Goal: Task Accomplishment & Management: Manage account settings

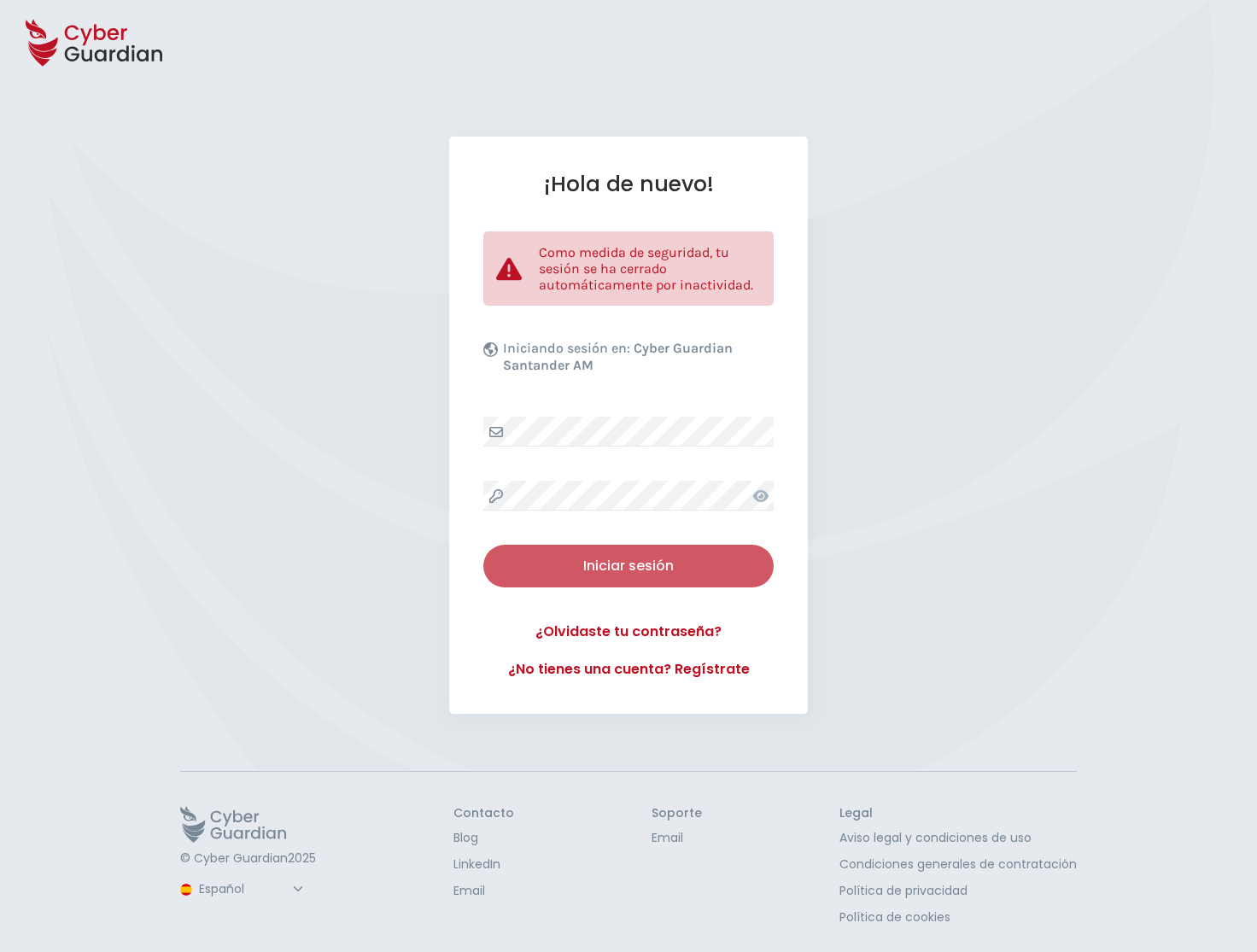
click at [599, 577] on button "Iniciar sesión" at bounding box center [628, 566] width 290 height 42
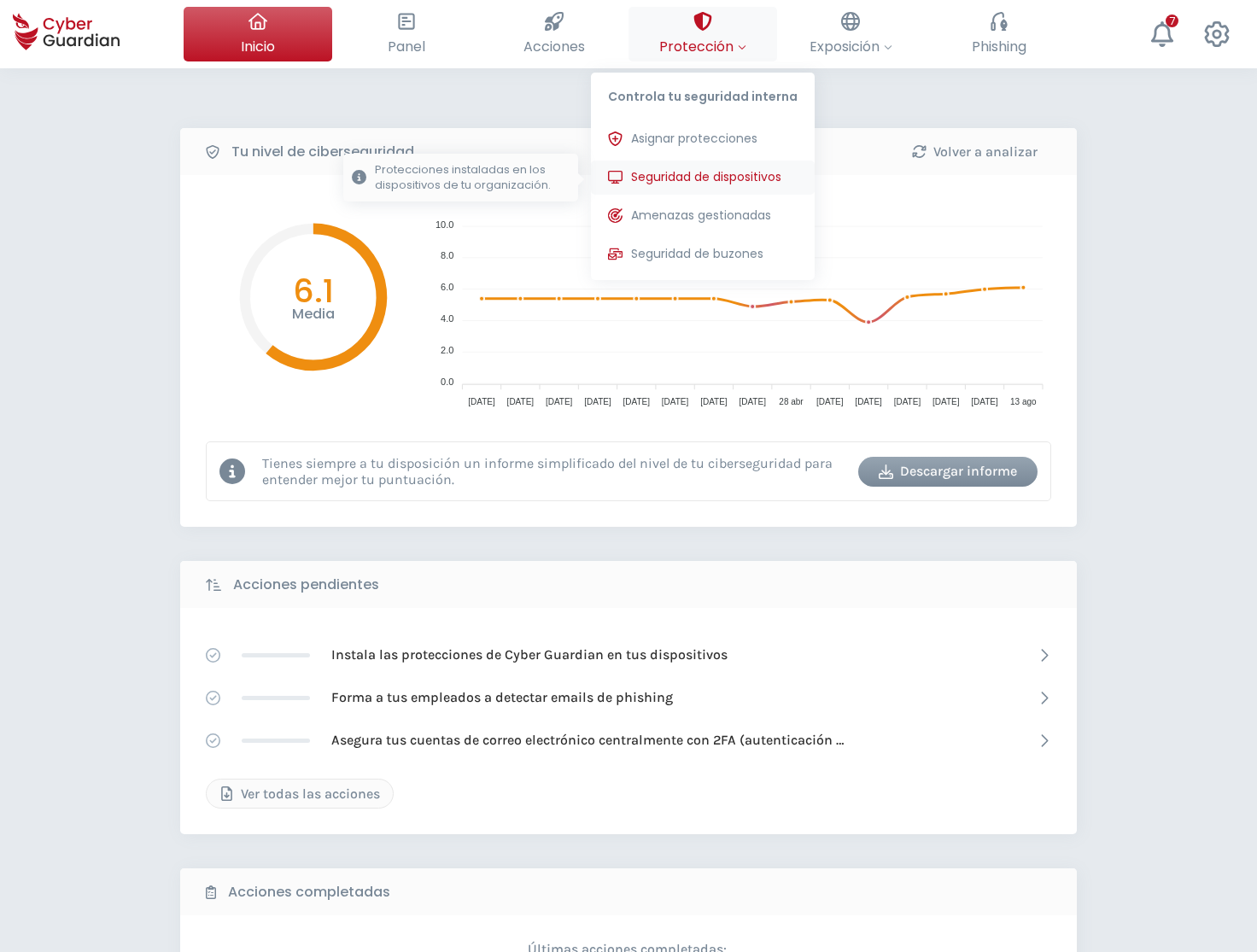
click at [701, 180] on span "Seguridad de dispositivos" at bounding box center [706, 177] width 151 height 18
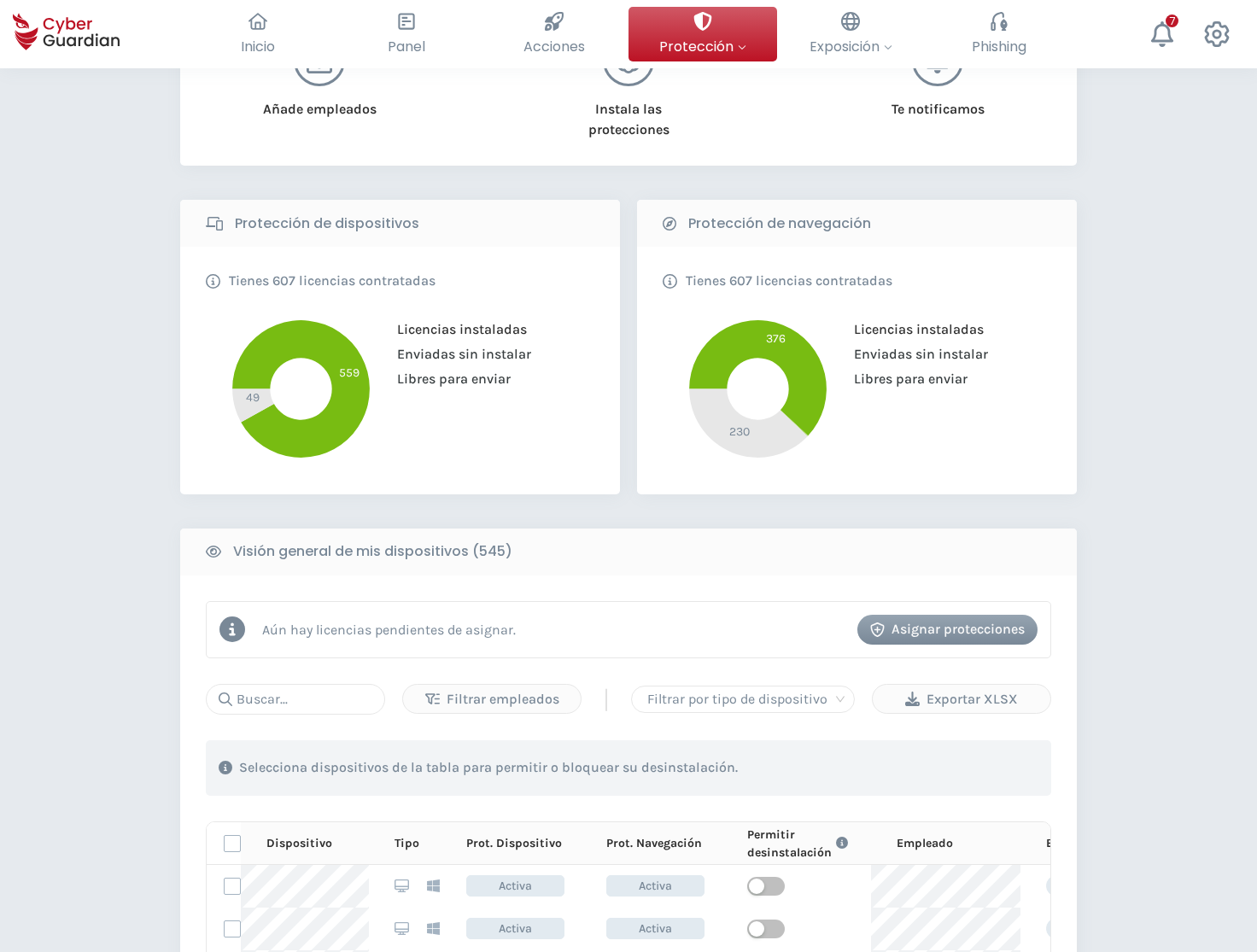
scroll to position [522, 0]
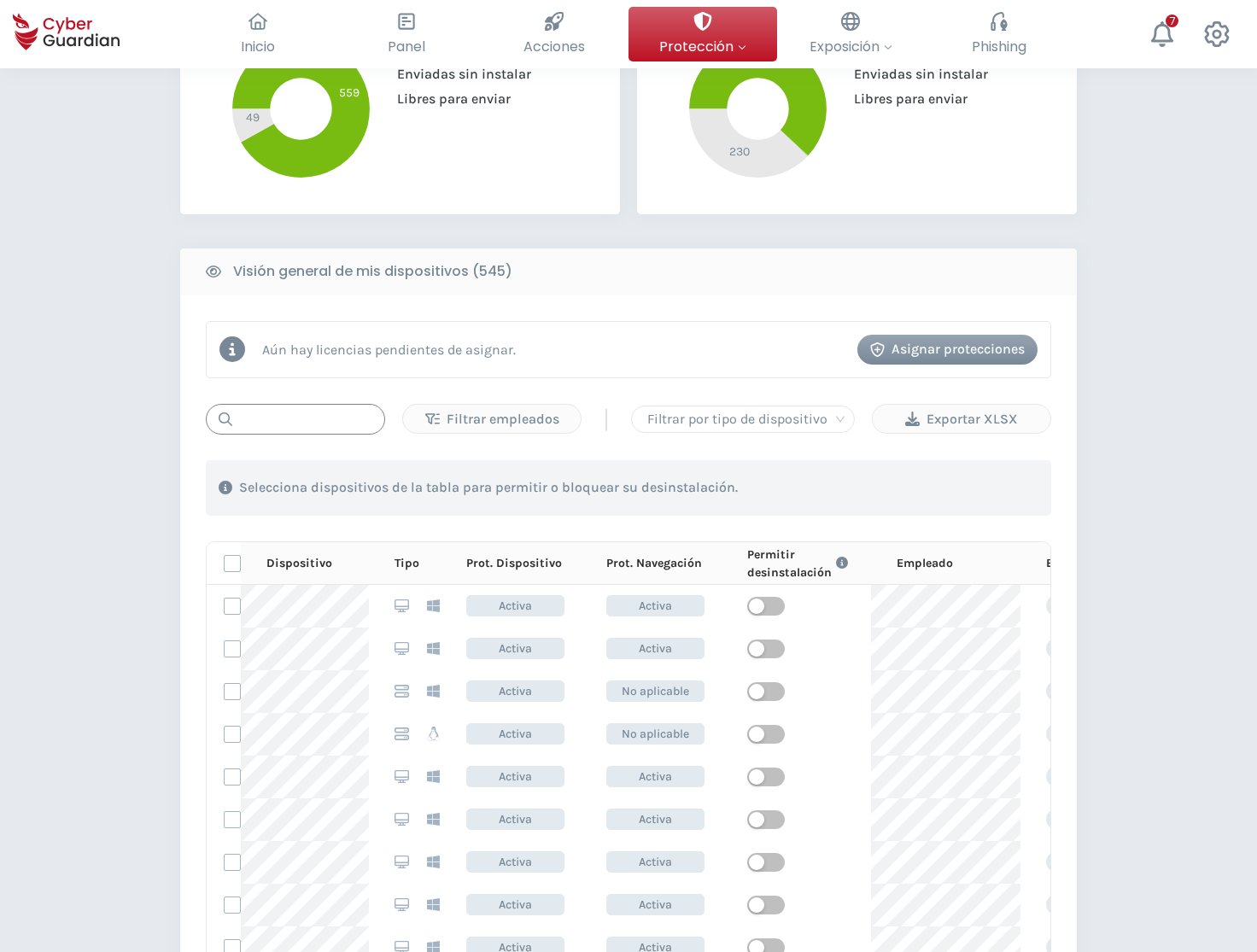
click at [293, 425] on input "text" at bounding box center [295, 419] width 179 height 30
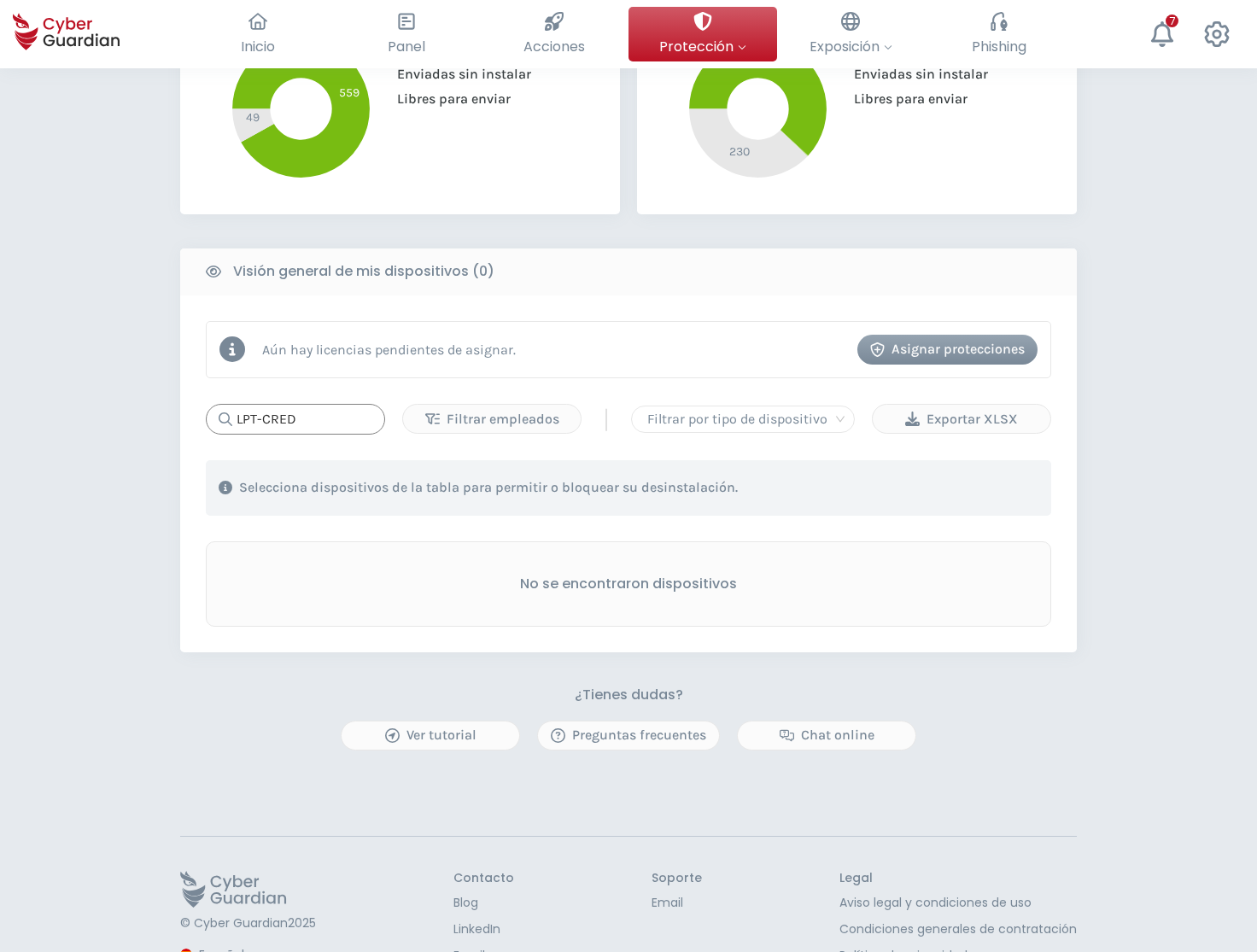
type input "LPT-CRED"
click at [1080, 440] on div "PROTECCIÓN > Seguridad de dispositivos ¿Cómo funciona? Añade empleados Instala …" at bounding box center [628, 281] width 1257 height 1471
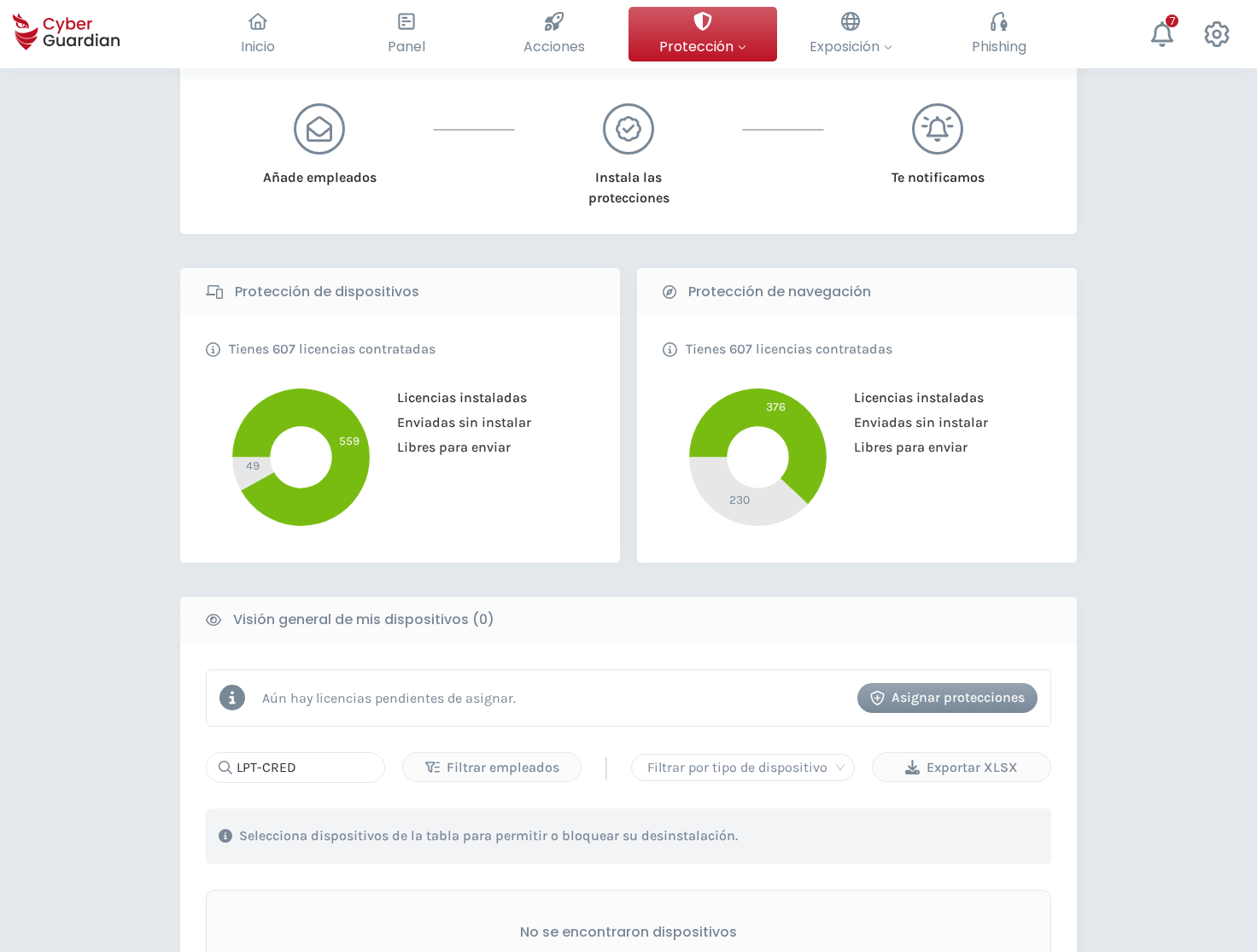
scroll to position [0, 0]
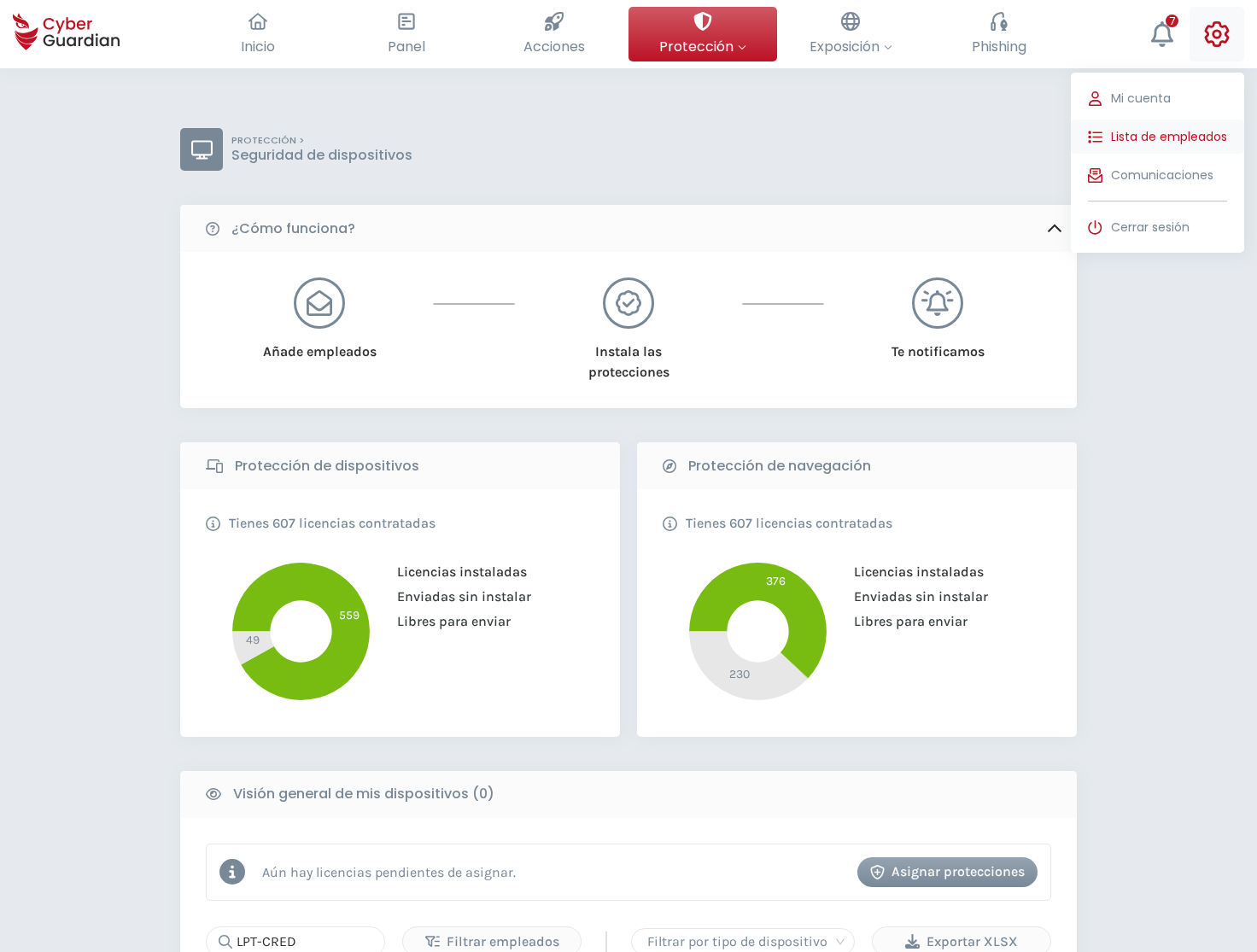
click at [1163, 136] on span "Lista de empleados" at bounding box center [1169, 137] width 116 height 18
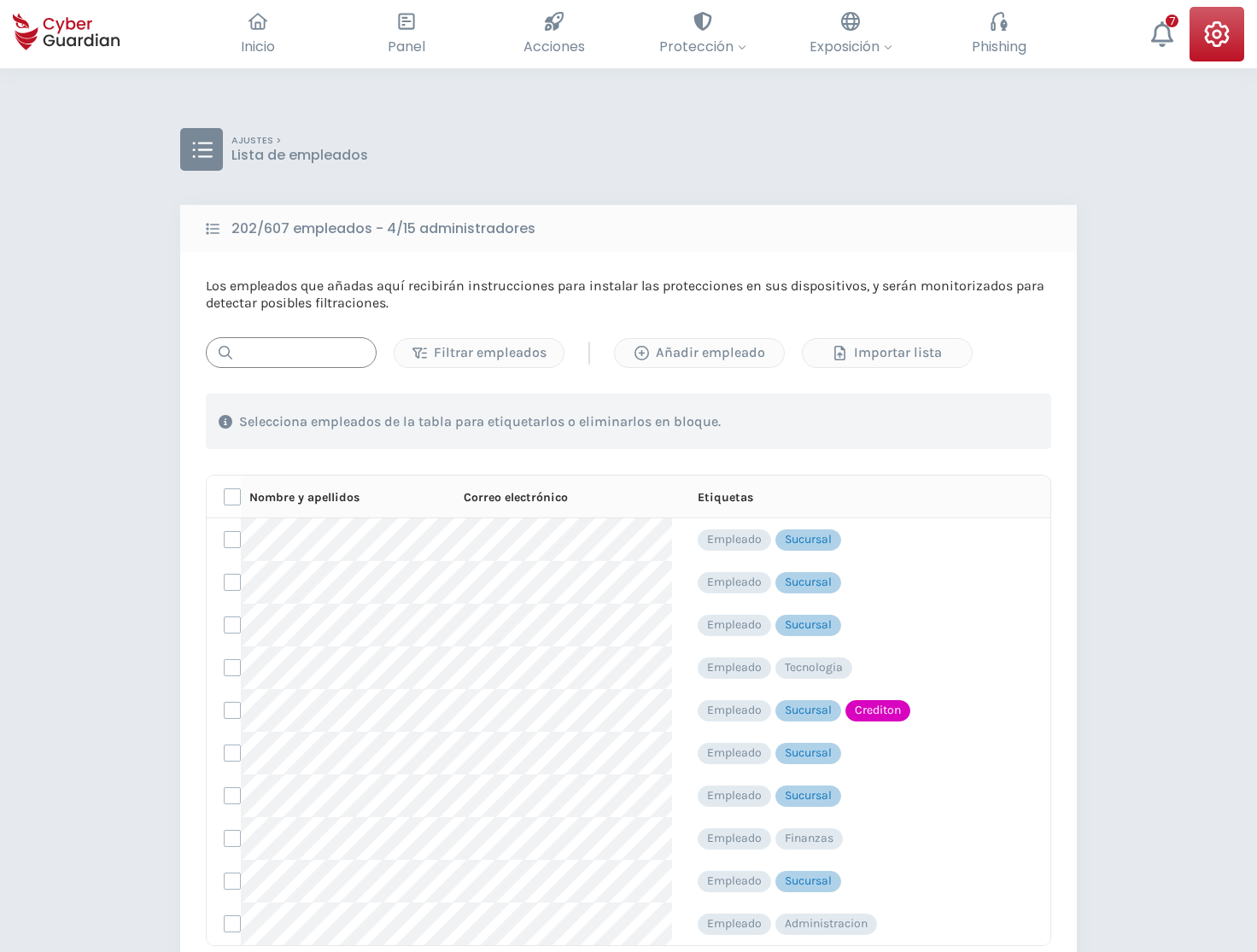
click at [297, 344] on input "text" at bounding box center [291, 352] width 171 height 30
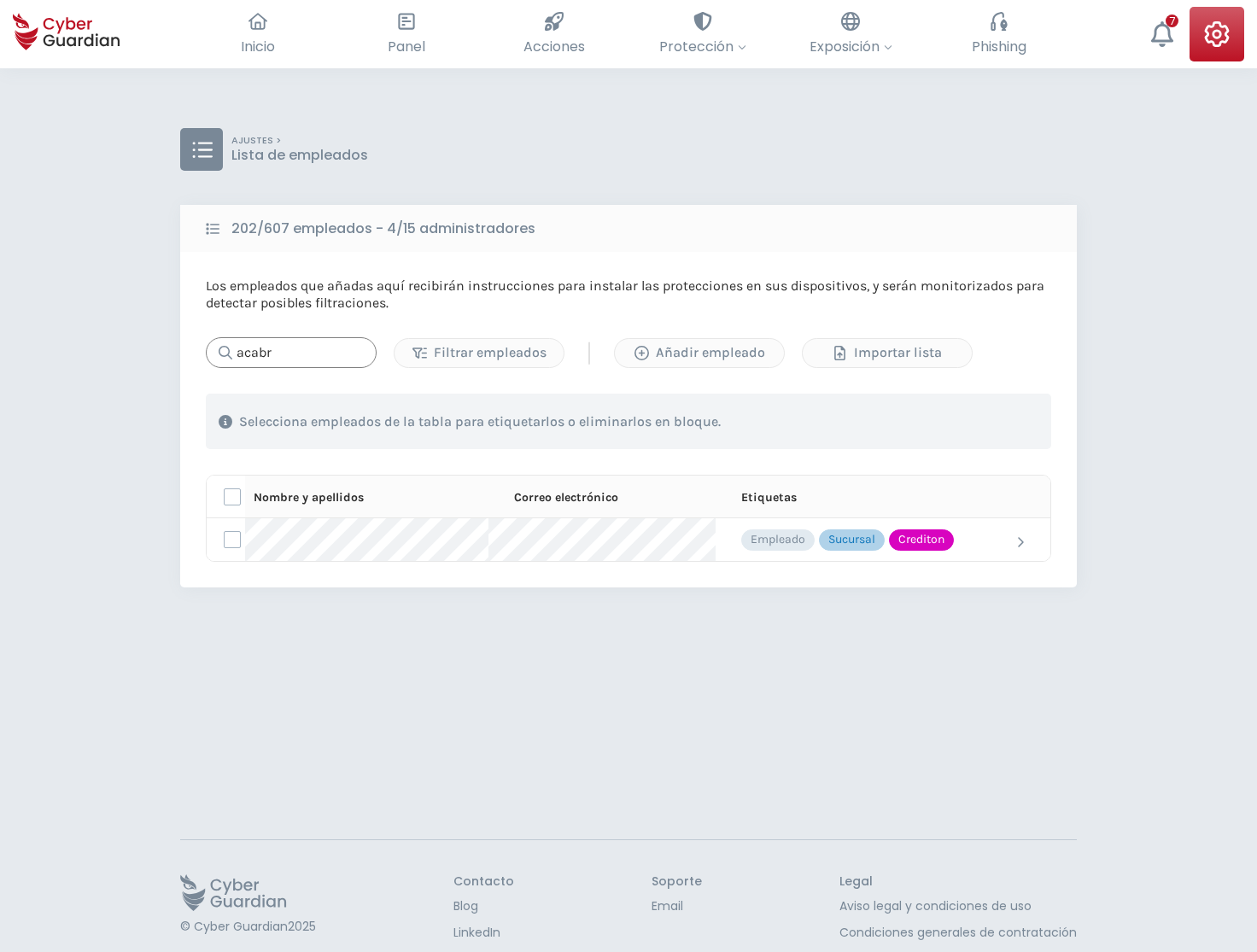
type input "acabr"
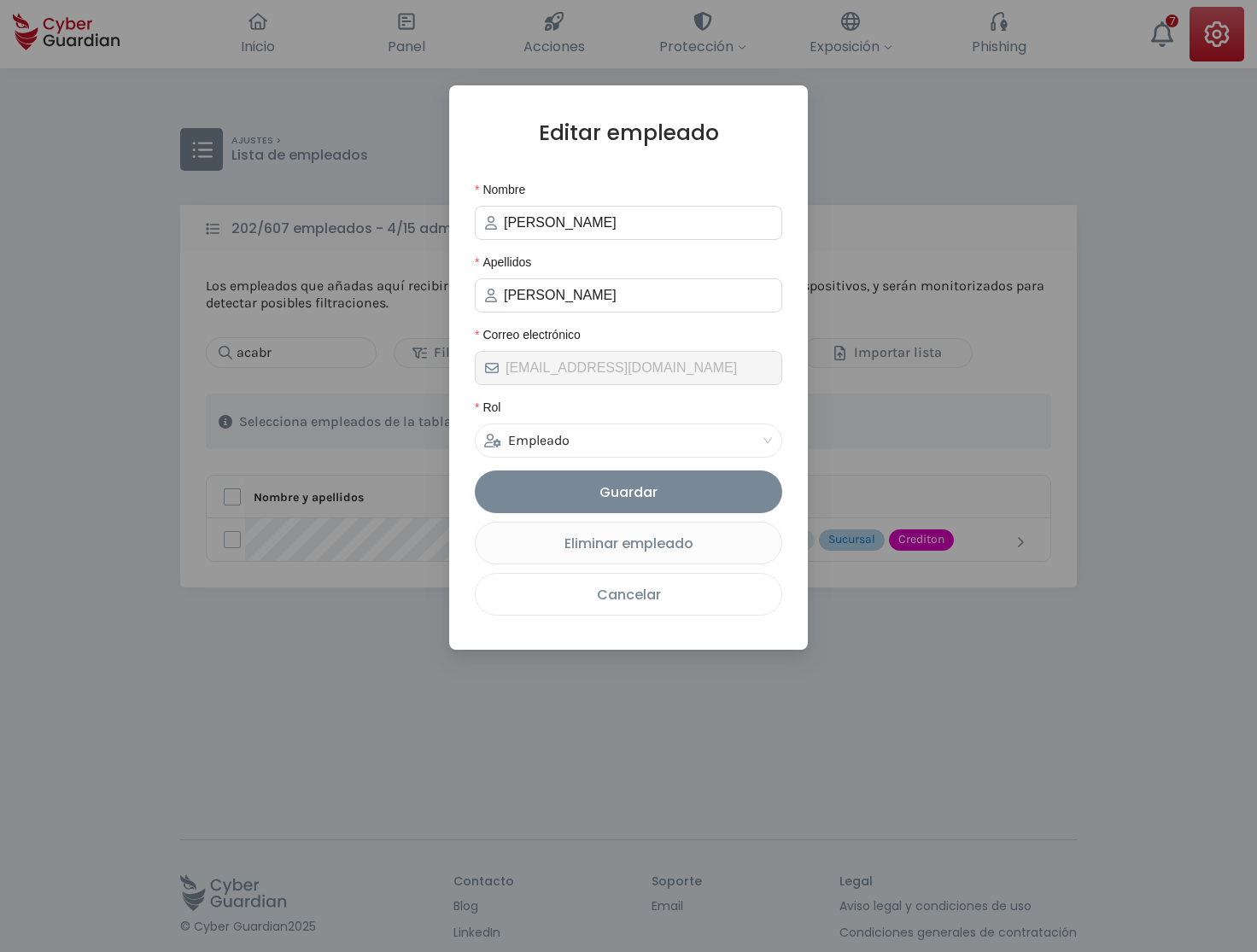
click at [634, 598] on div "Cancelar" at bounding box center [628, 594] width 280 height 21
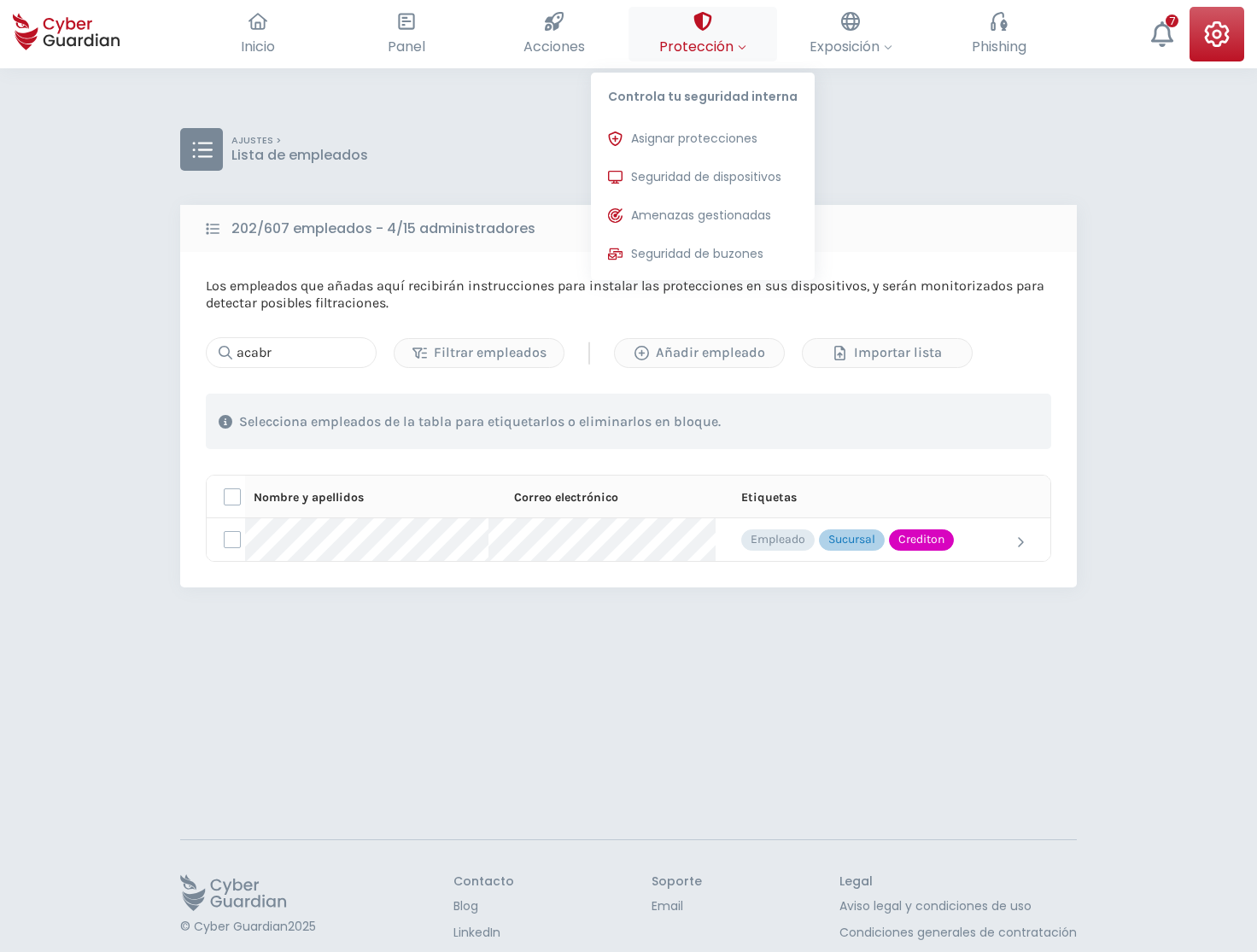
click at [724, 45] on span "Protección" at bounding box center [702, 46] width 87 height 21
click at [678, 135] on span "Asignar protecciones" at bounding box center [694, 139] width 127 height 18
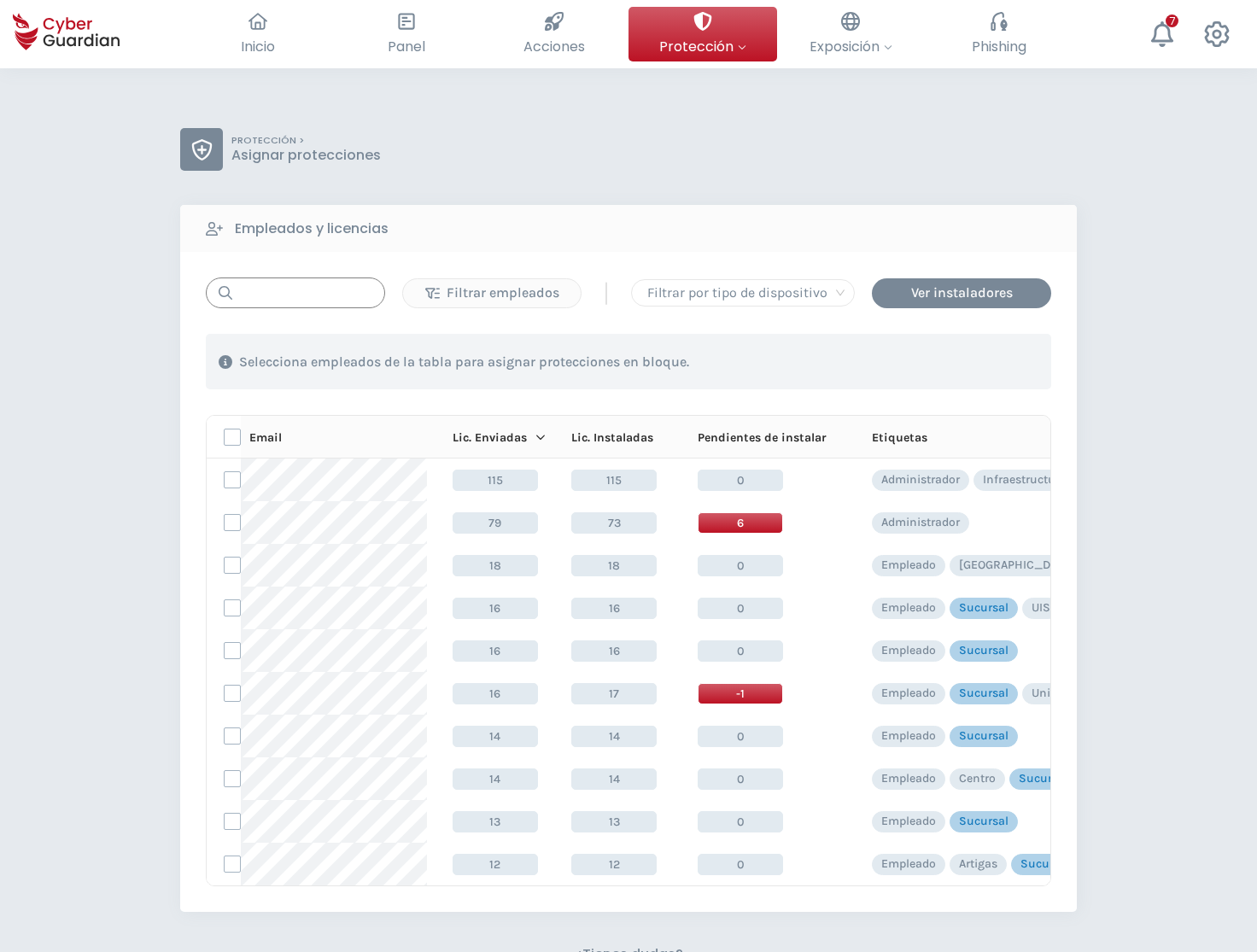
click at [286, 294] on input "text" at bounding box center [295, 292] width 179 height 30
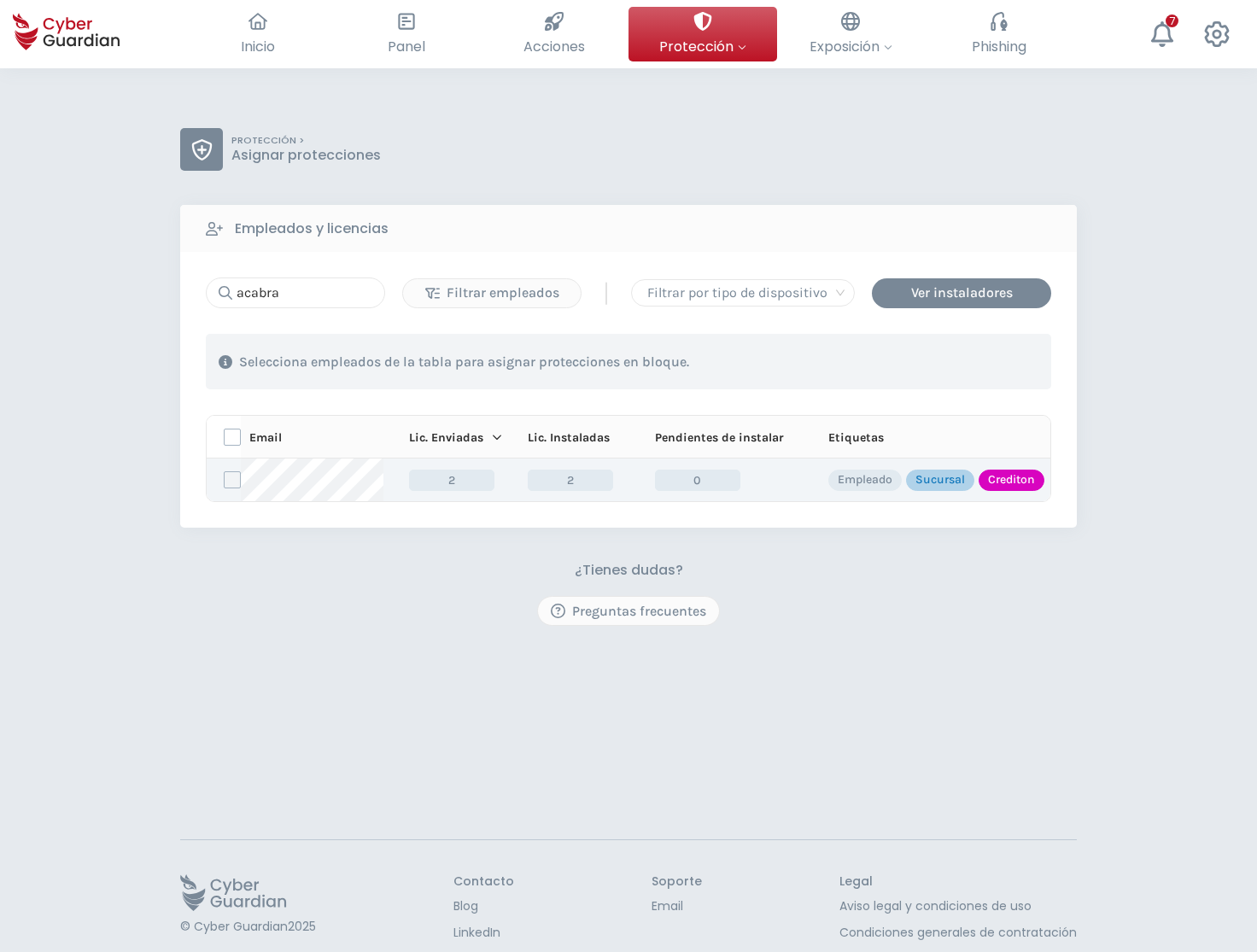
click at [230, 479] on label at bounding box center [232, 479] width 17 height 17
click at [225, 479] on input "checkbox" at bounding box center [225, 479] width 0 height 16
click at [228, 474] on label at bounding box center [232, 479] width 17 height 17
click at [225, 474] on input "checkbox" at bounding box center [225, 479] width 0 height 16
drag, startPoint x: 301, startPoint y: 292, endPoint x: 206, endPoint y: 315, distance: 97.7
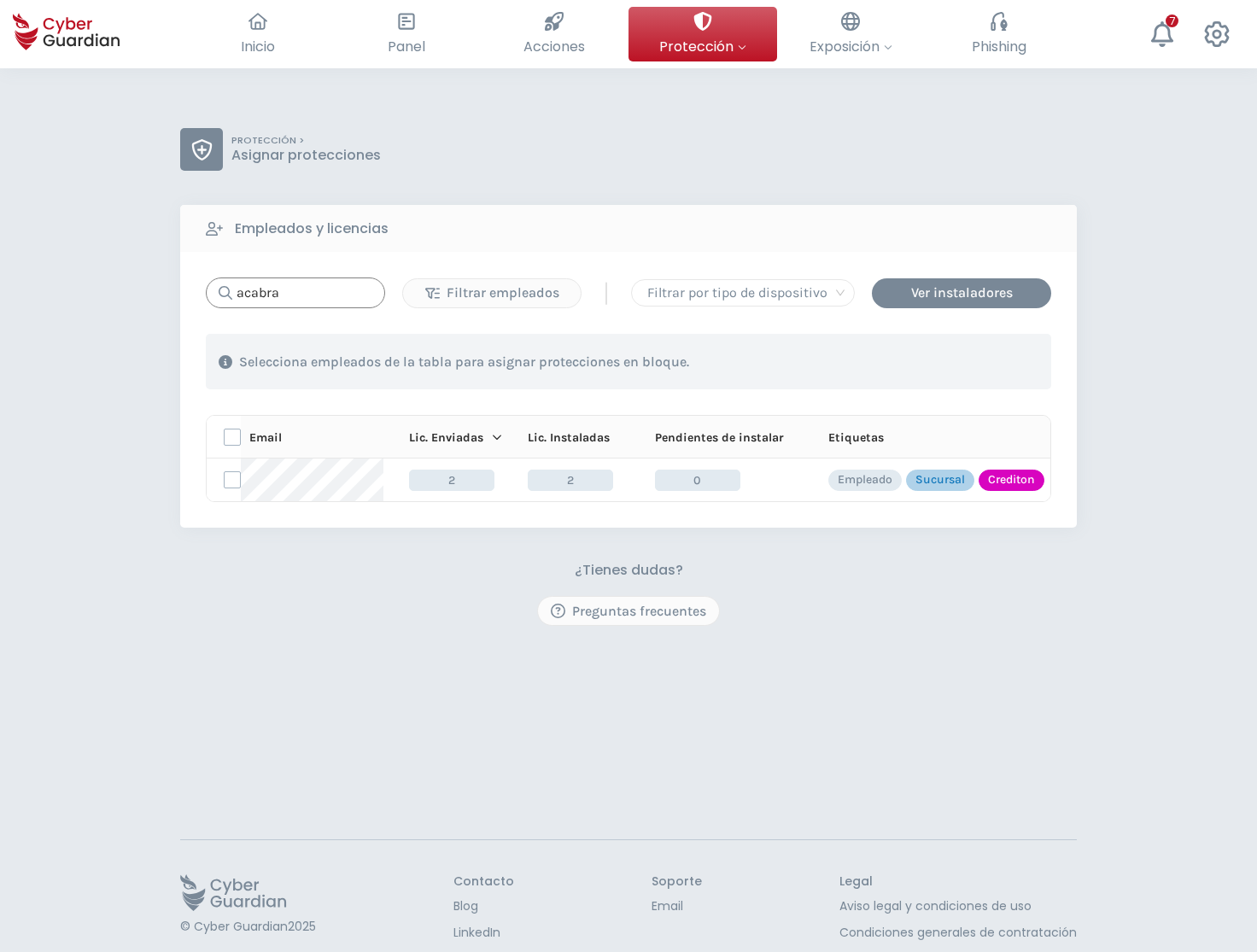
click at [206, 308] on input "acabra" at bounding box center [295, 292] width 179 height 30
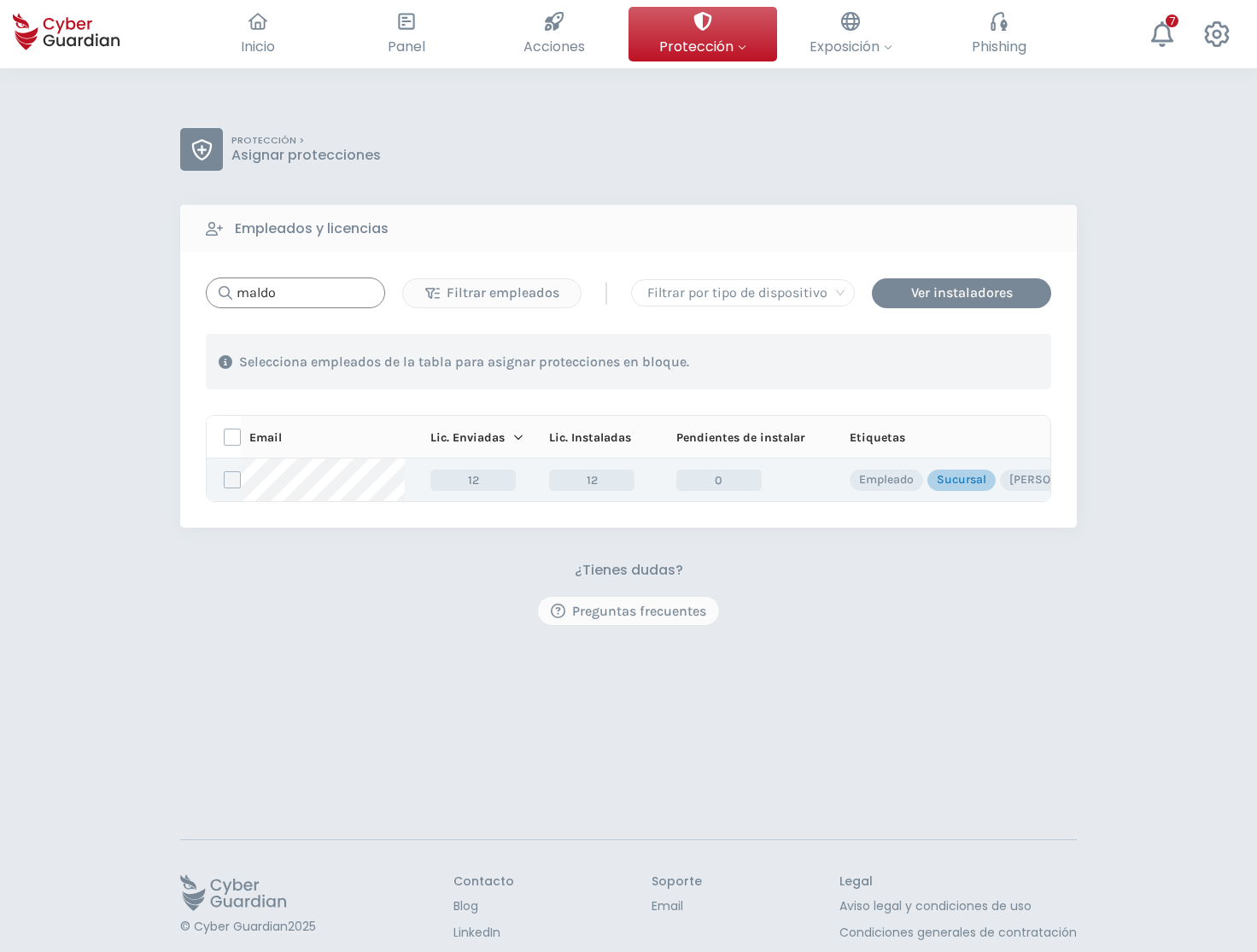
type input "maldo"
click at [237, 481] on label at bounding box center [232, 479] width 17 height 17
click at [225, 481] on input "checkbox" at bounding box center [225, 479] width 0 height 16
click at [926, 353] on div "Asignar protecciones" at bounding box center [948, 362] width 154 height 20
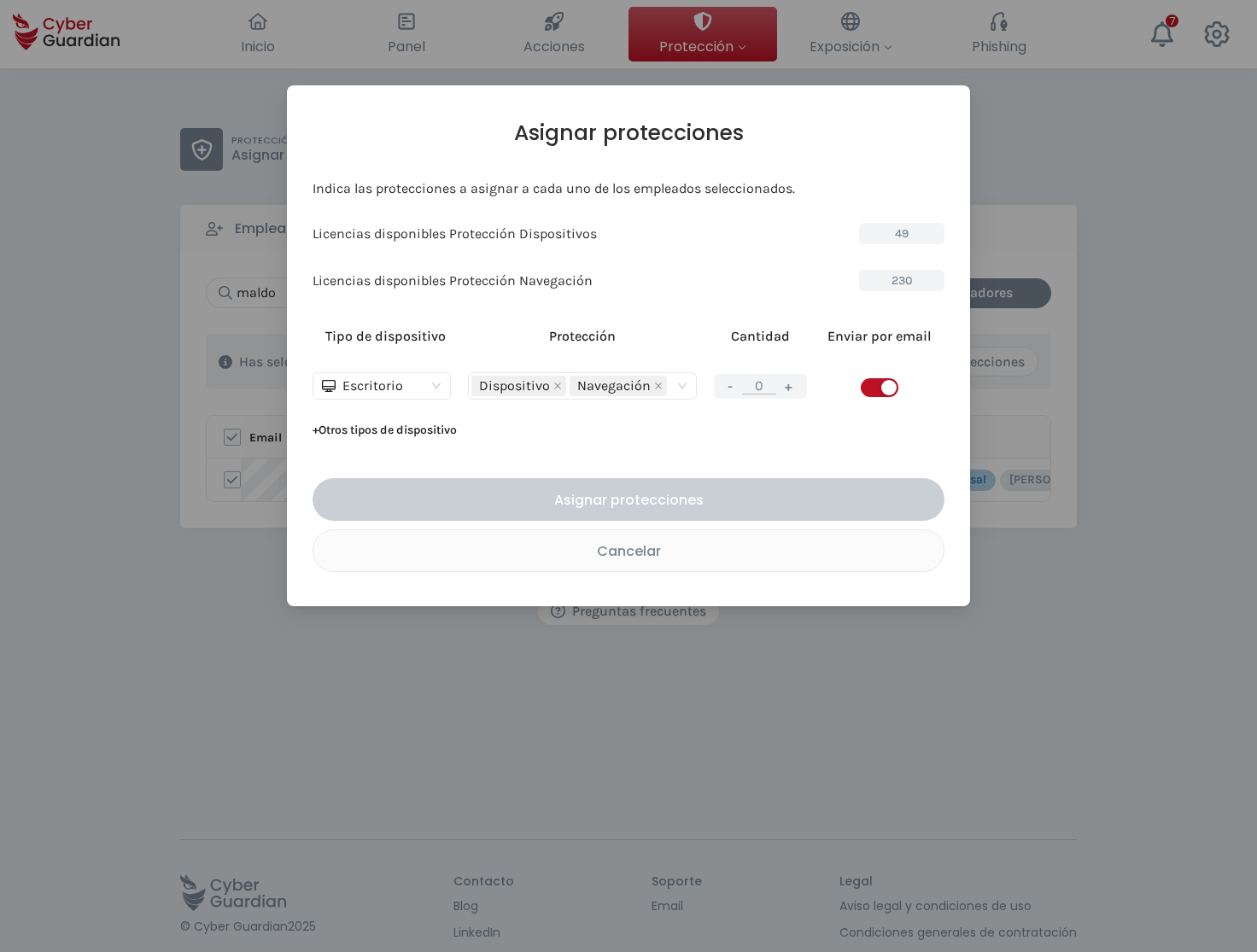
click at [788, 389] on button "+" at bounding box center [789, 386] width 20 height 21
type input "1"
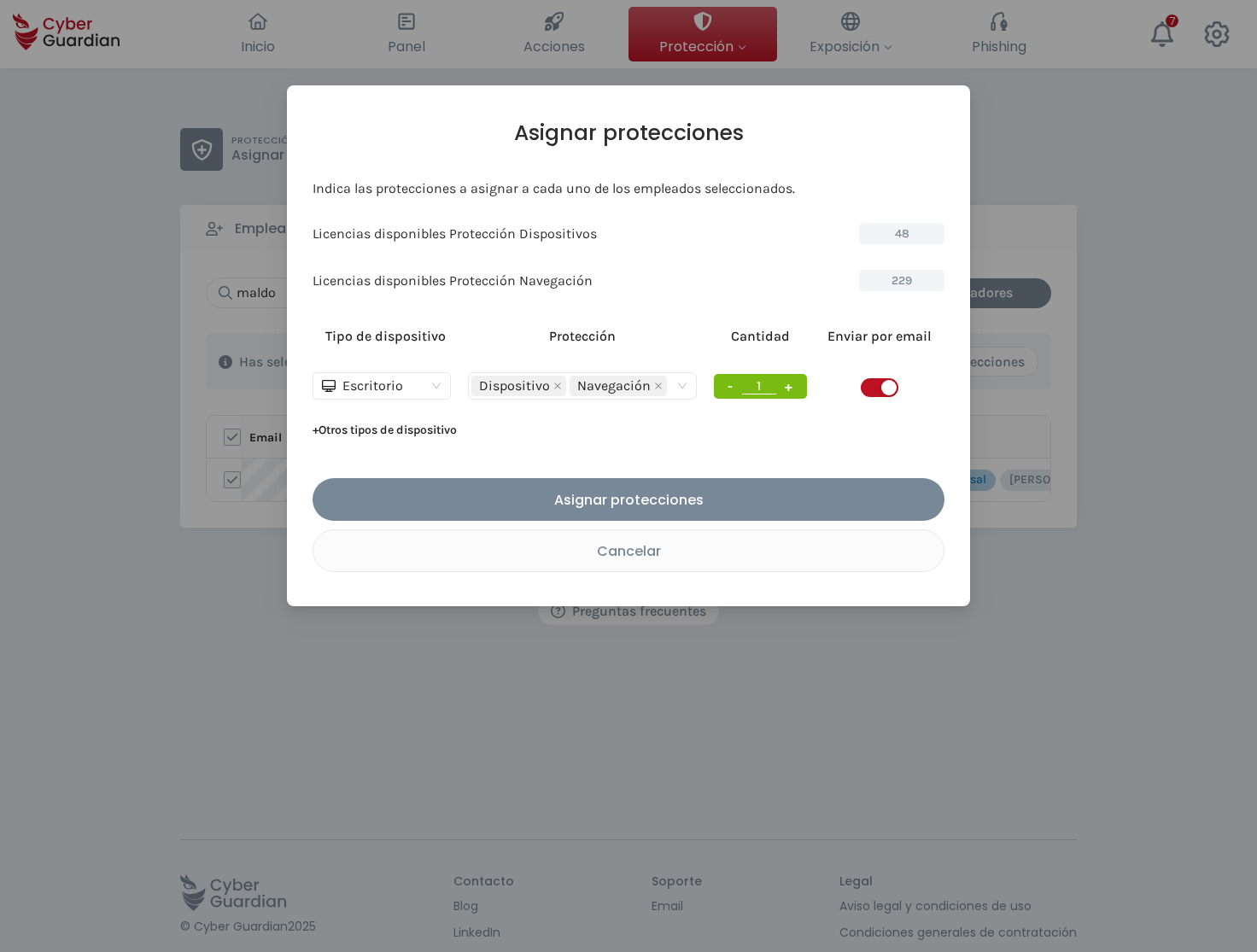
click at [875, 386] on span "button" at bounding box center [879, 387] width 38 height 18
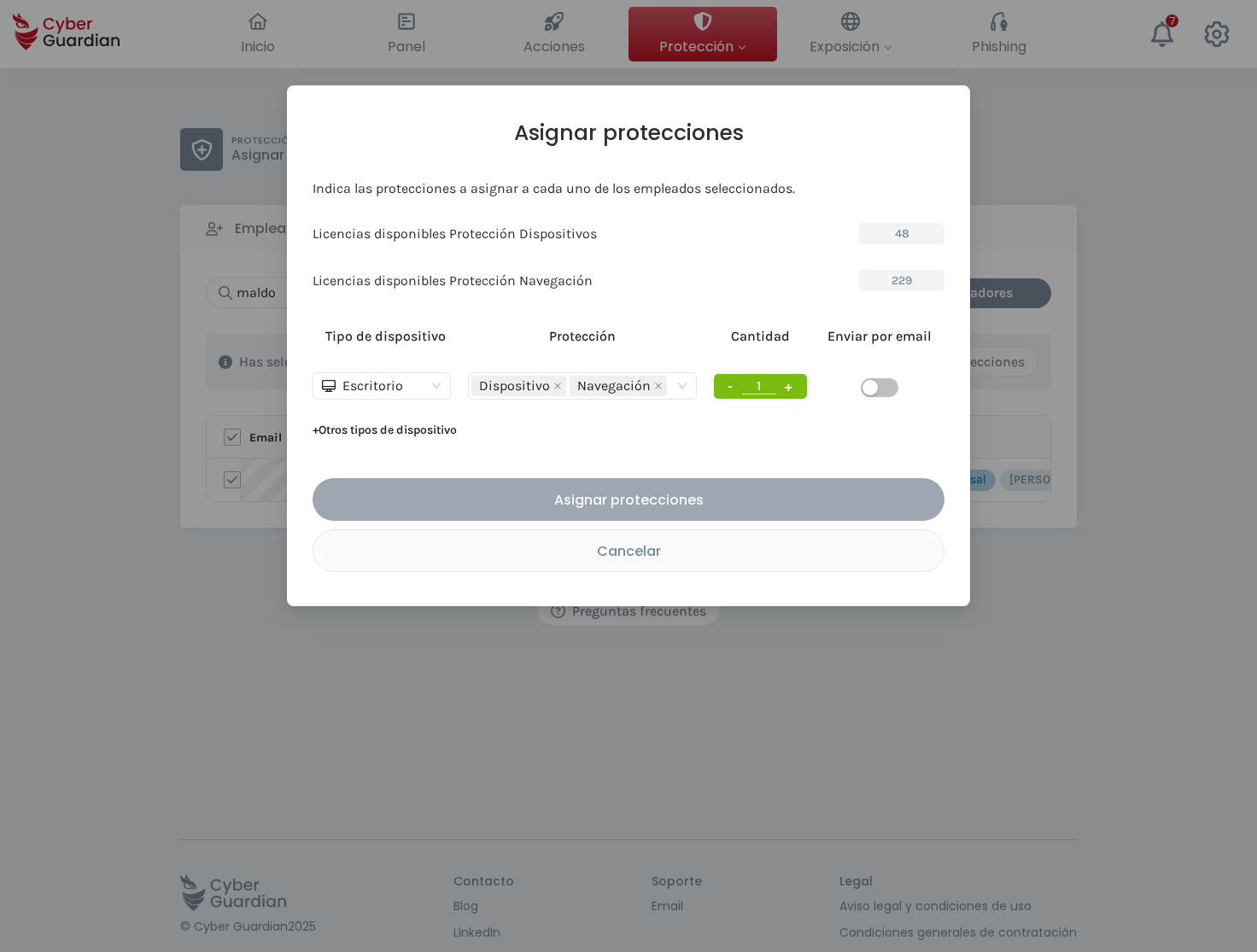
click at [623, 494] on div "Asignar protecciones" at bounding box center [628, 499] width 606 height 21
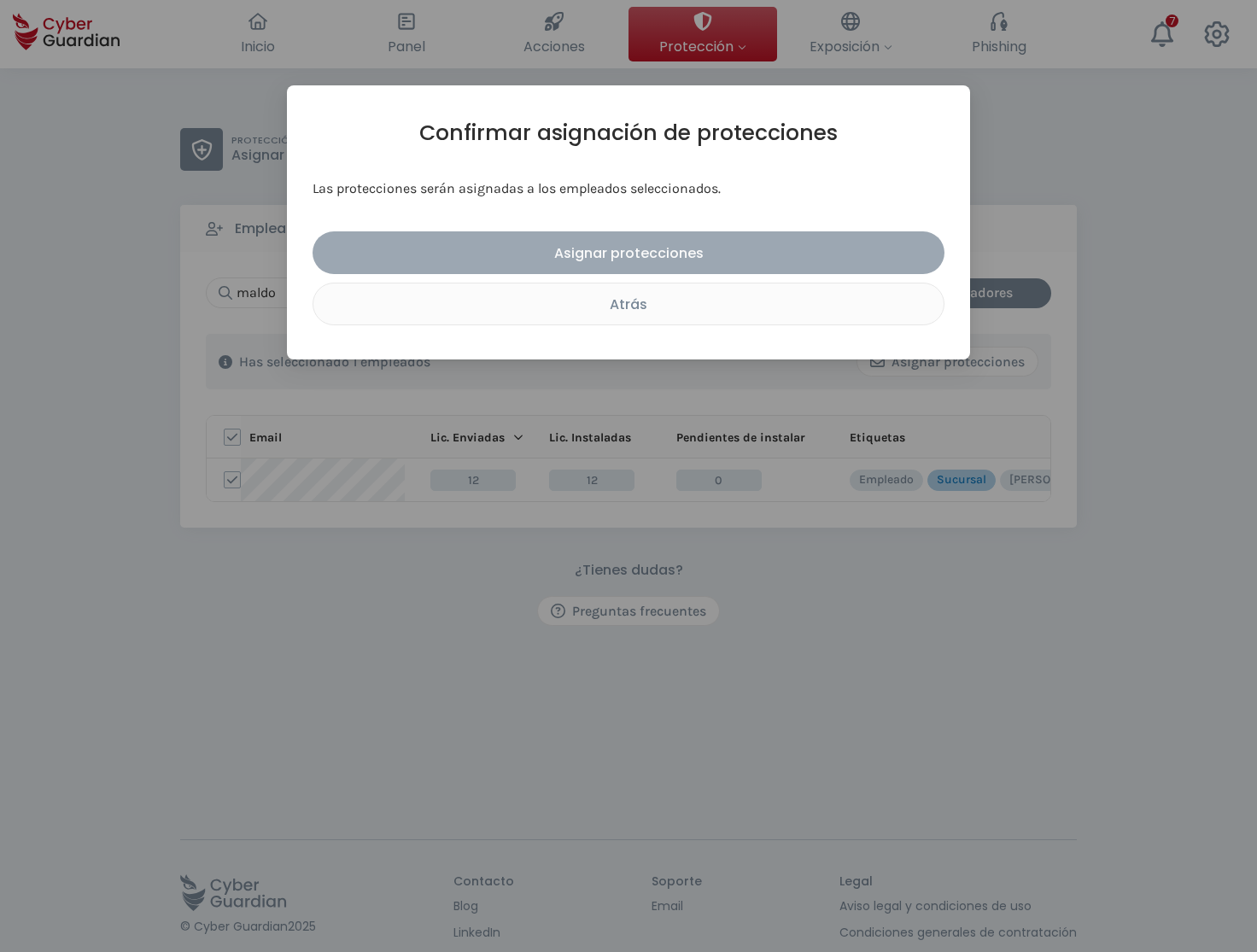
click at [629, 252] on div "Asignar protecciones" at bounding box center [628, 252] width 606 height 21
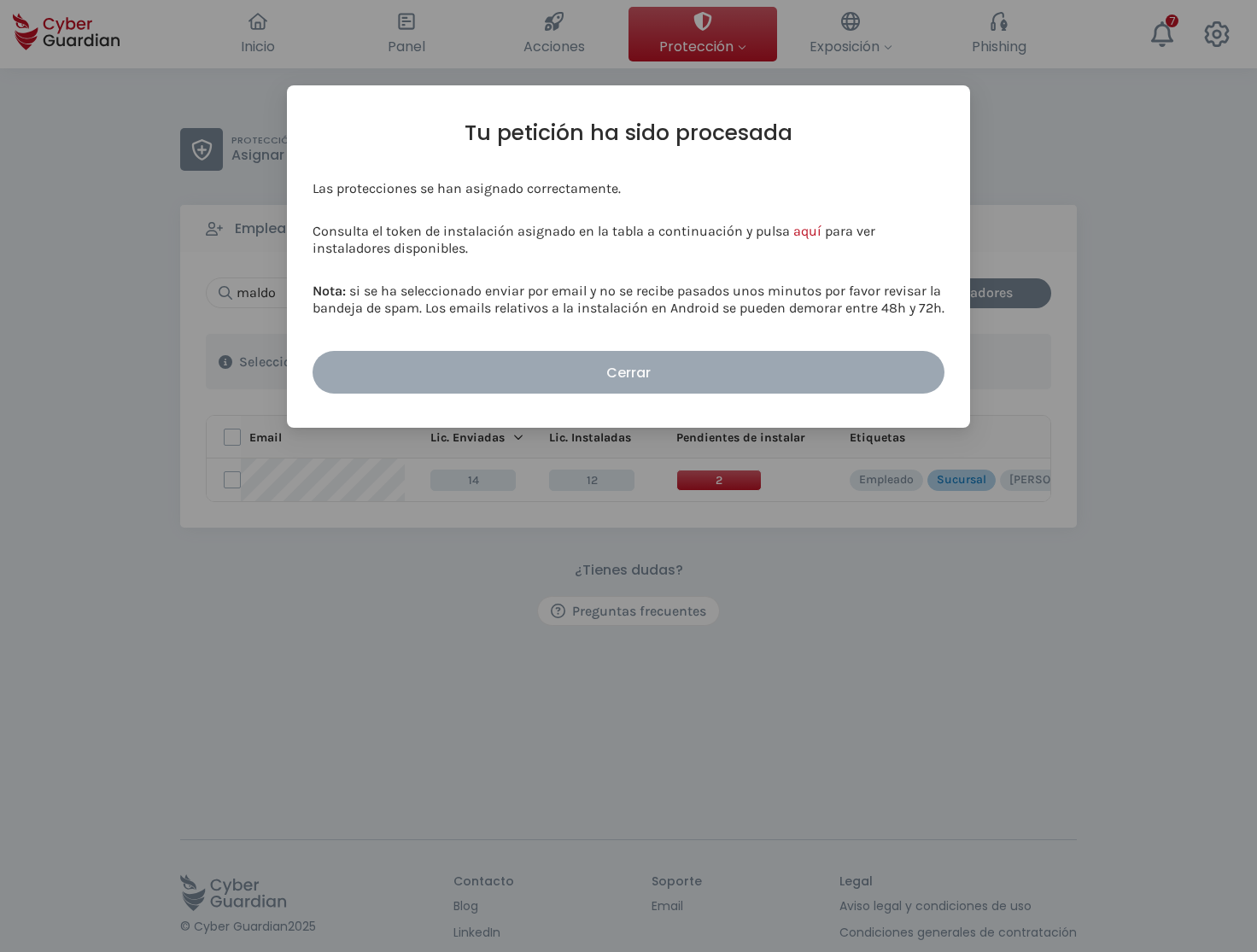
click at [617, 375] on div "Cerrar" at bounding box center [628, 372] width 606 height 21
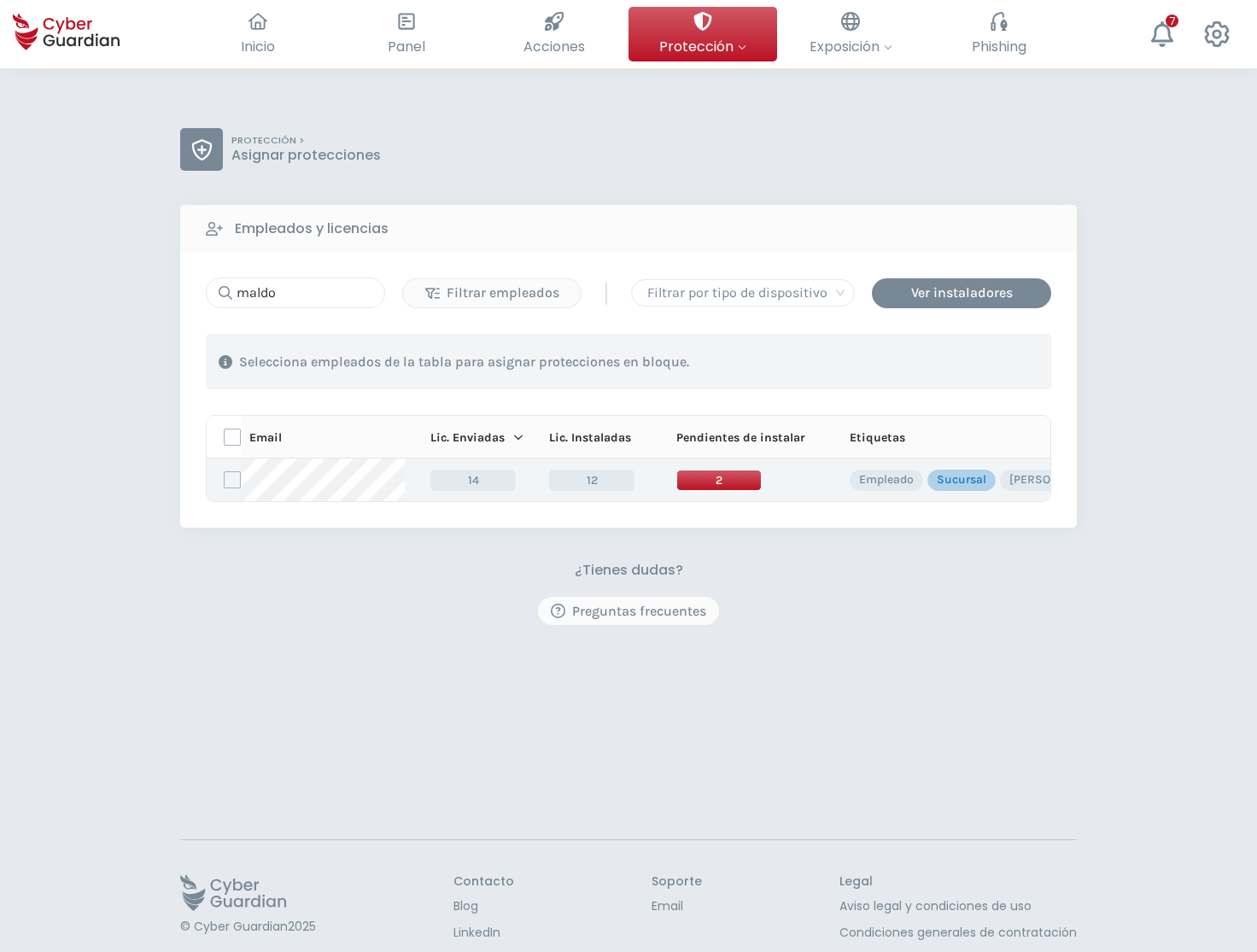
click at [706, 482] on span "2" at bounding box center [719, 479] width 85 height 21
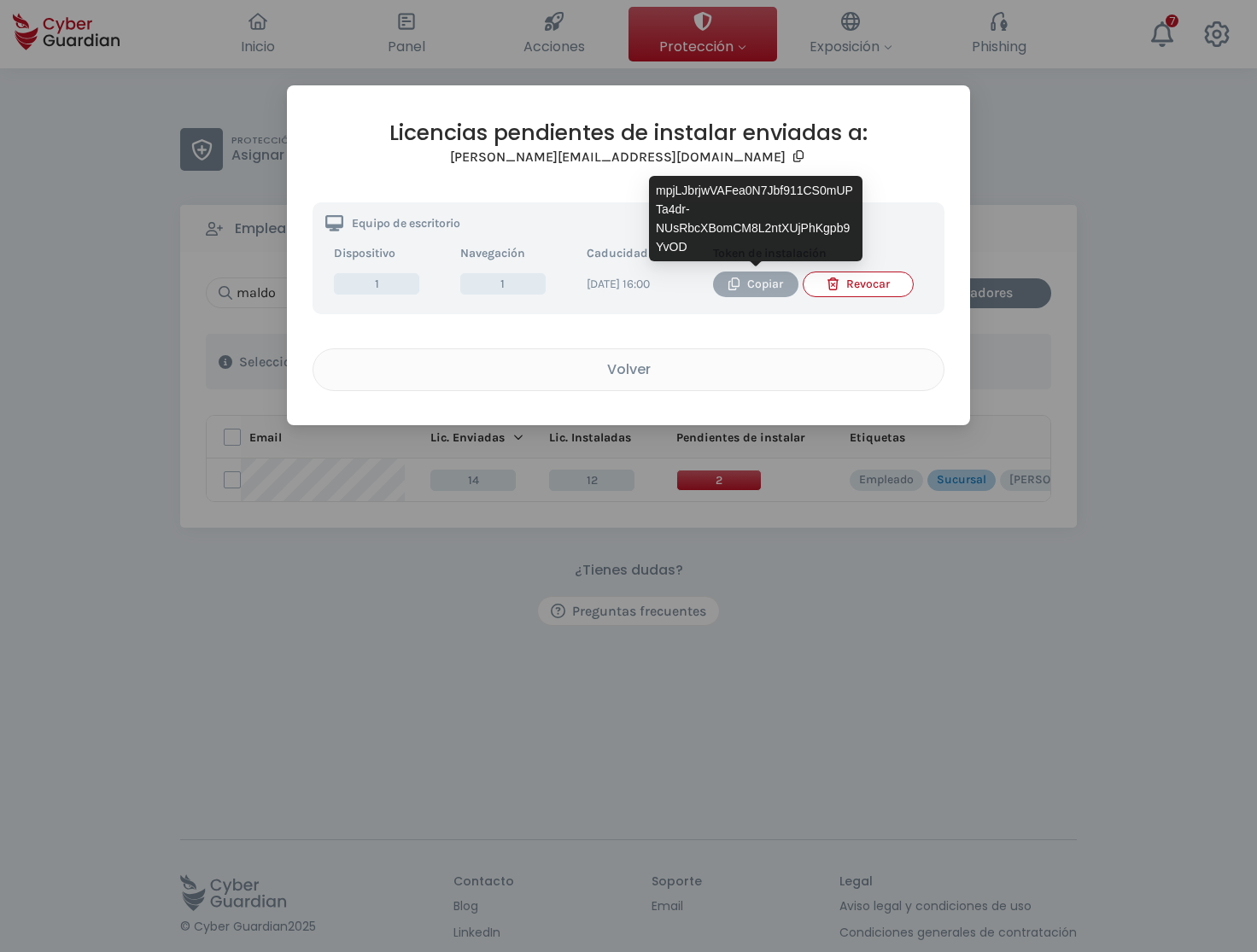
click at [755, 283] on div "Copiar" at bounding box center [755, 284] width 60 height 18
click at [762, 285] on div "Copiar" at bounding box center [755, 284] width 60 height 18
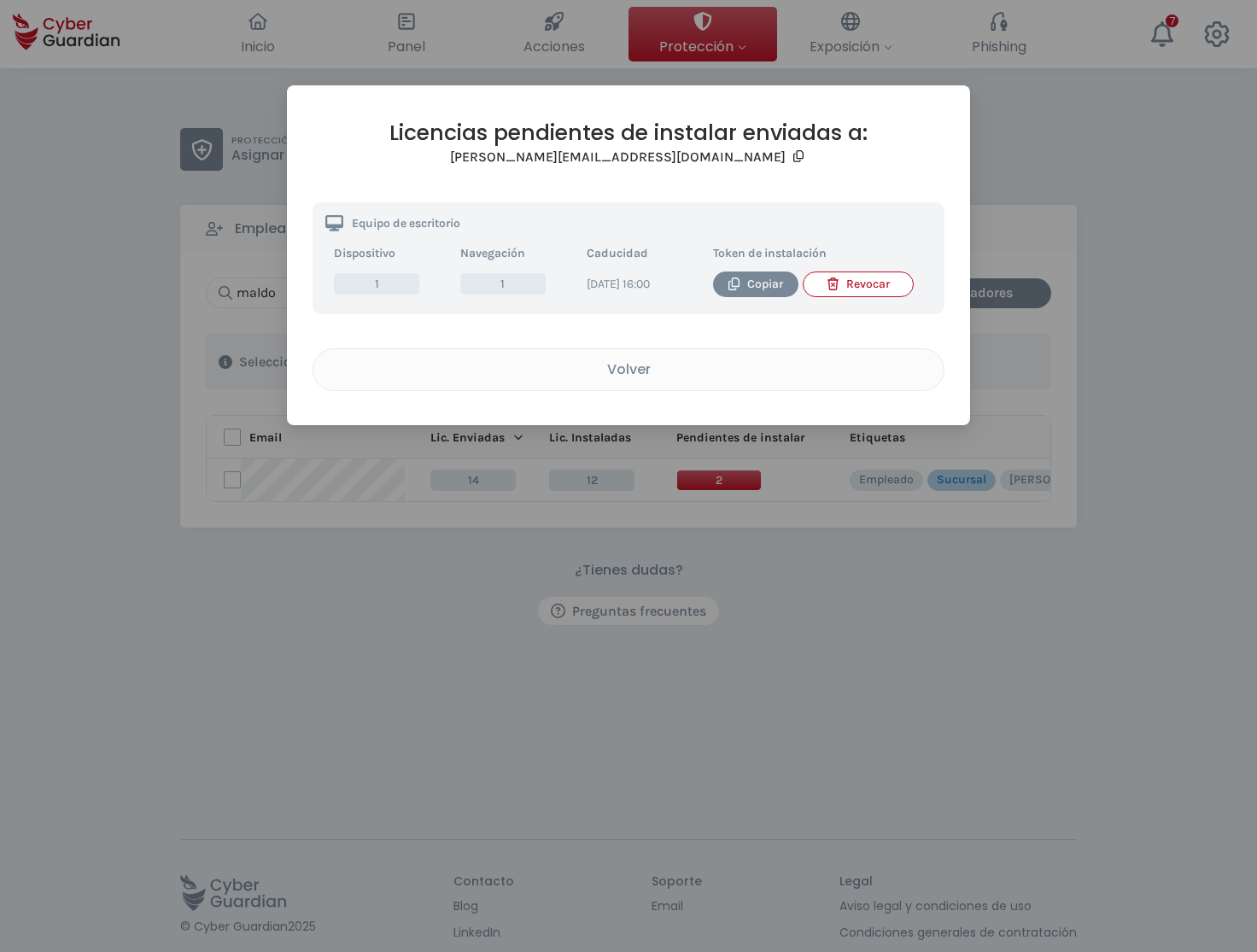
click at [1102, 181] on div "Licencias pendientes de instalar enviadas a: [PERSON_NAME][EMAIL_ADDRESS][DOMAI…" at bounding box center [628, 476] width 1257 height 952
